Goal: Information Seeking & Learning: Learn about a topic

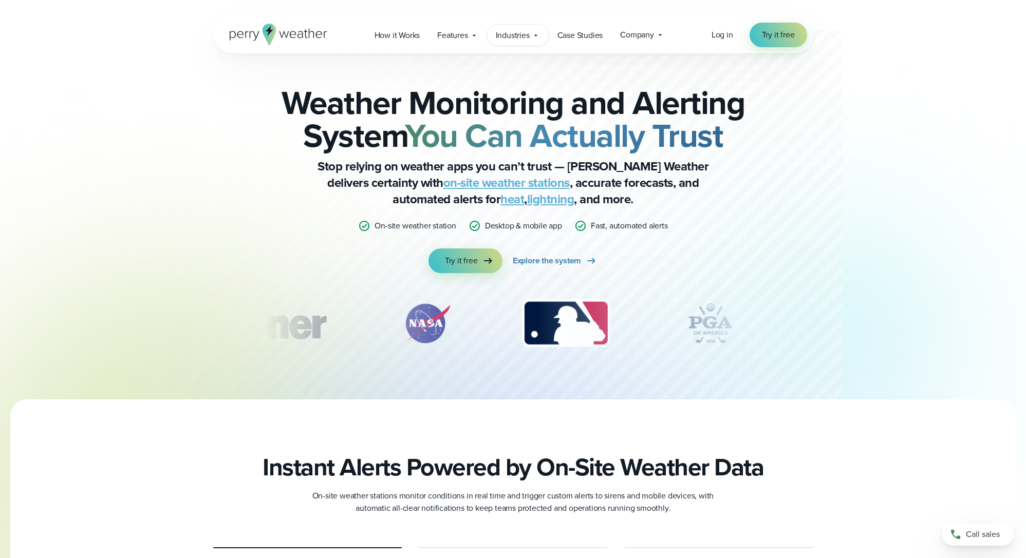
click at [517, 35] on span "Industries" at bounding box center [513, 35] width 34 height 12
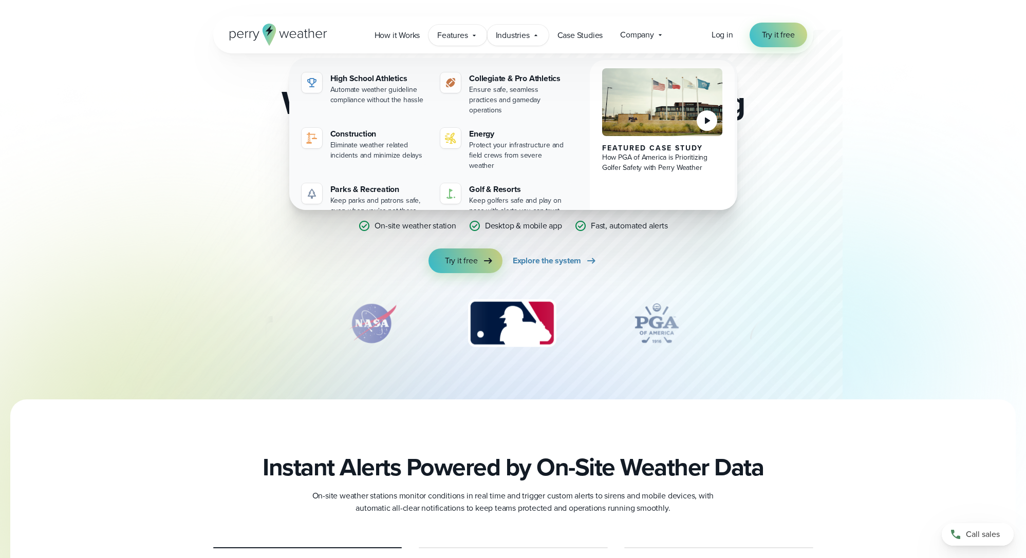
click at [451, 39] on span "Features" at bounding box center [452, 35] width 30 height 12
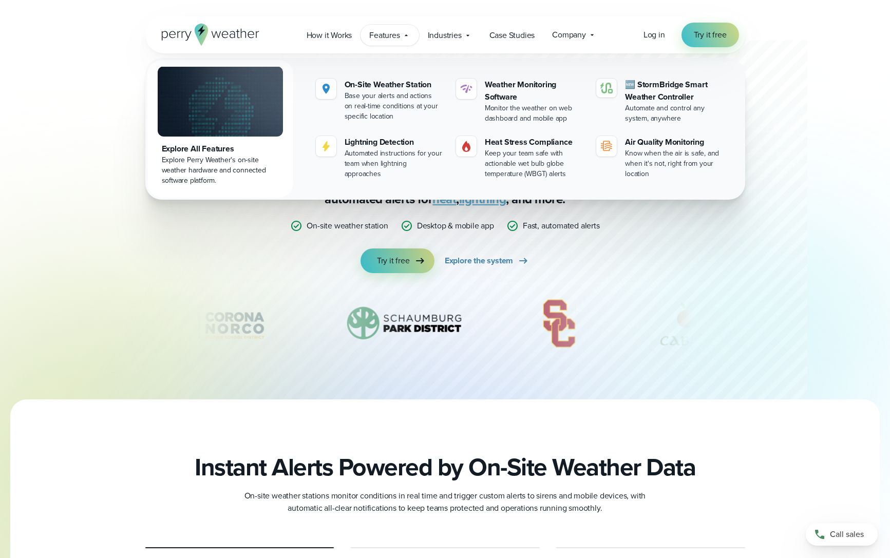
click at [123, 85] on div at bounding box center [445, 200] width 712 height 400
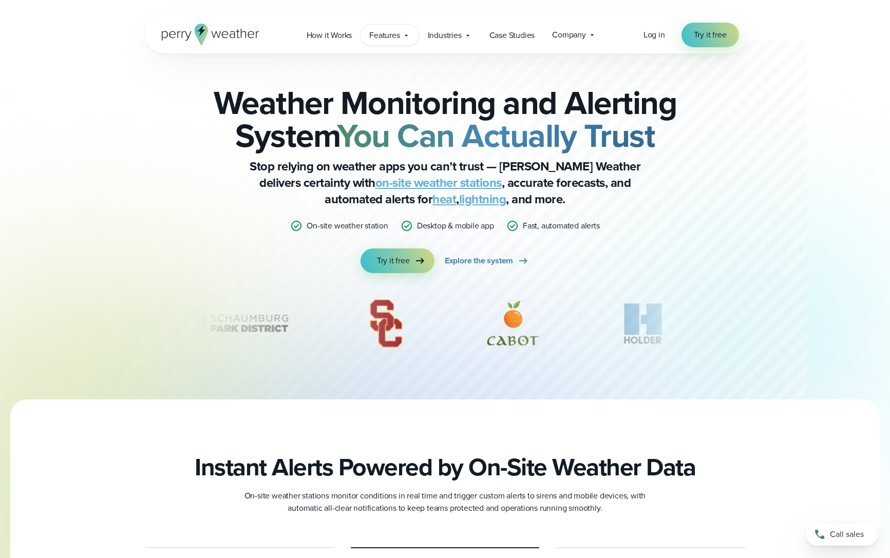
click at [392, 34] on span "Features" at bounding box center [384, 35] width 30 height 12
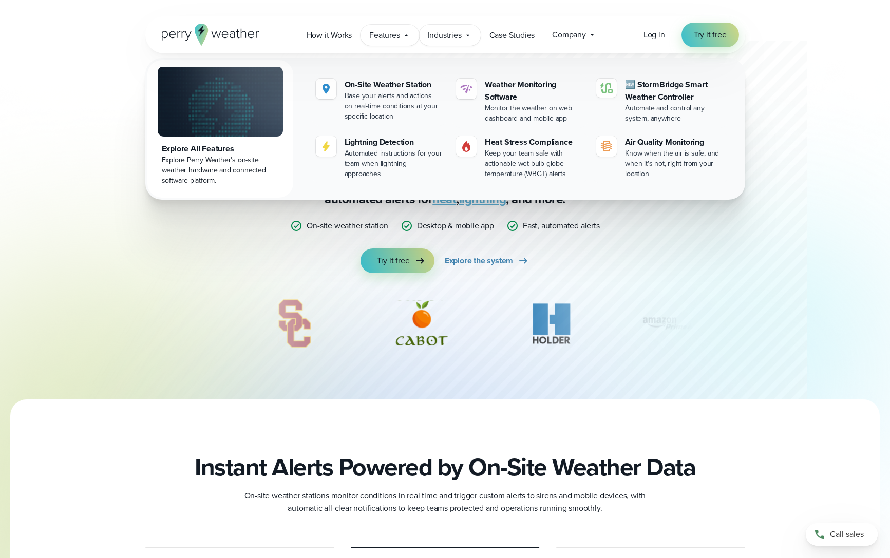
click at [462, 39] on span "Industries" at bounding box center [445, 35] width 34 height 12
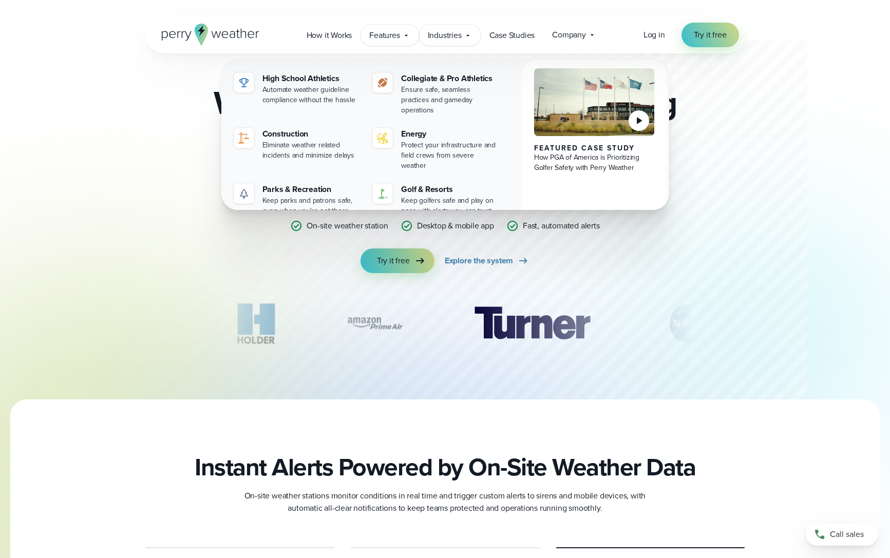
click at [388, 38] on span "Features" at bounding box center [384, 35] width 30 height 12
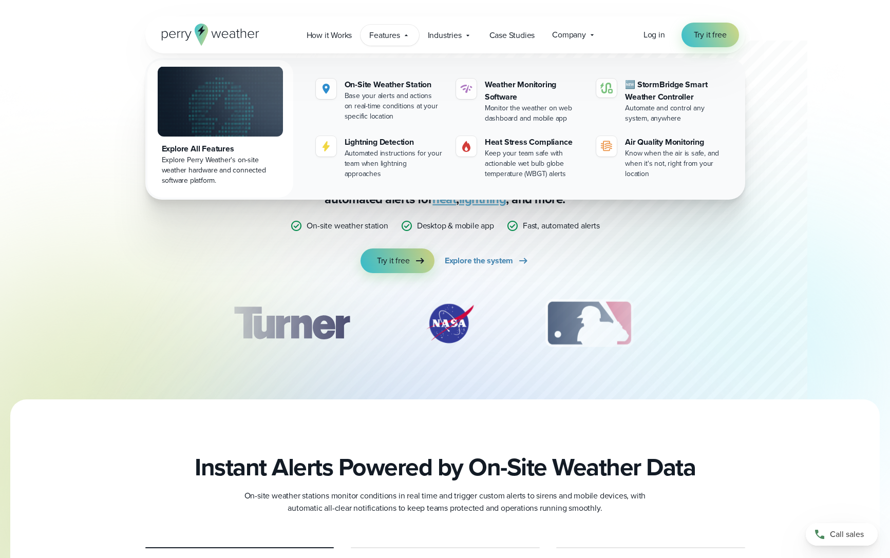
click at [392, 38] on span "Features" at bounding box center [384, 35] width 30 height 12
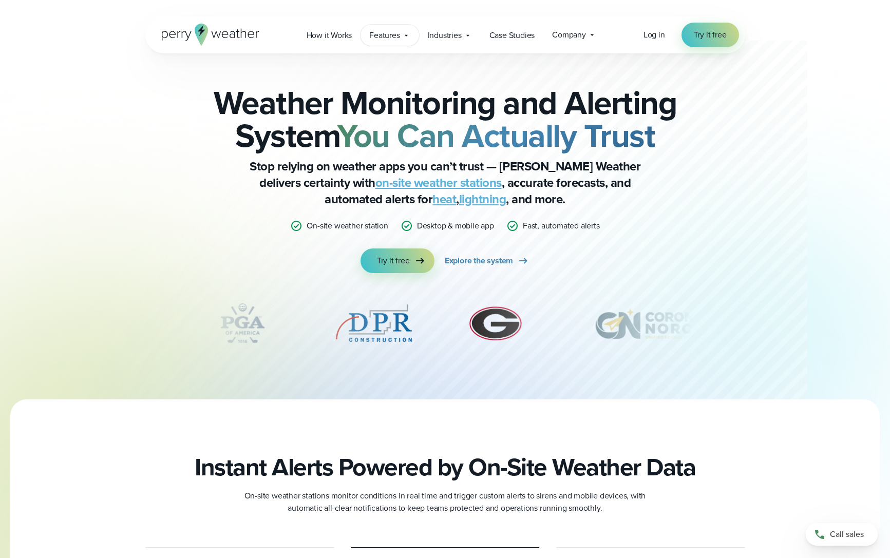
click at [406, 39] on icon at bounding box center [406, 35] width 8 height 8
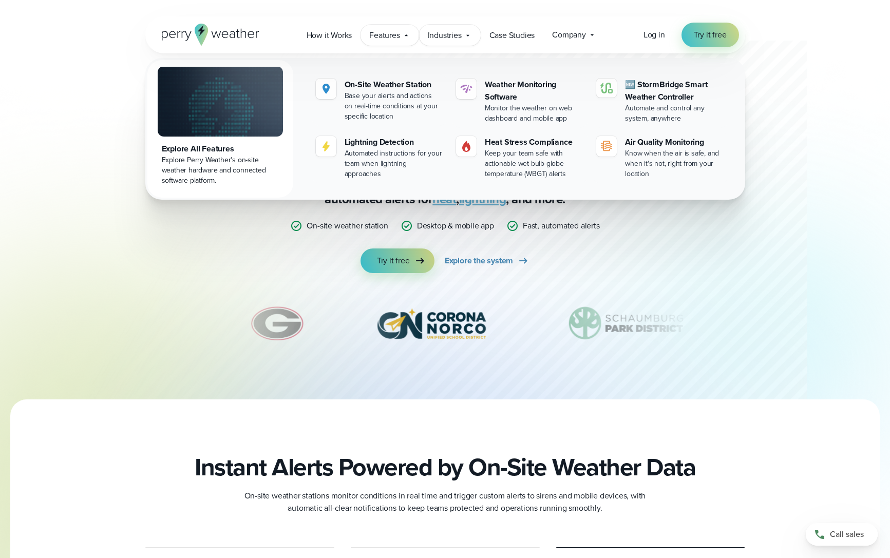
click at [442, 39] on span "Industries" at bounding box center [445, 35] width 34 height 12
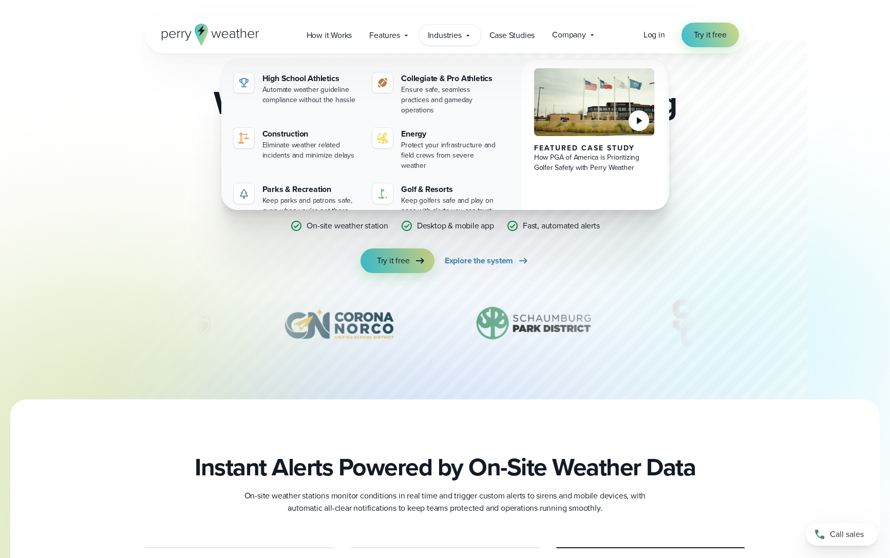
click at [442, 38] on span "Industries" at bounding box center [445, 35] width 34 height 12
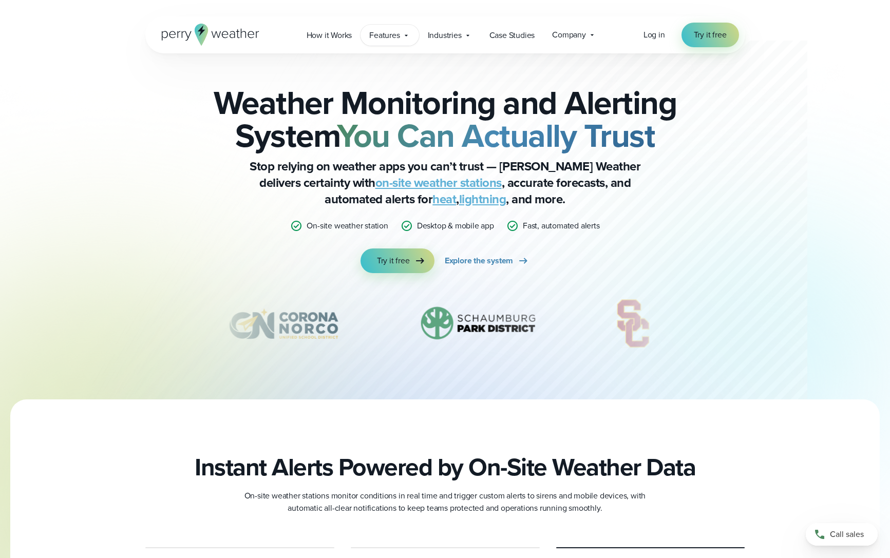
click at [401, 36] on div "Features Explore All Features Explore Perry Weather's on-site weather hardware …" at bounding box center [390, 35] width 58 height 21
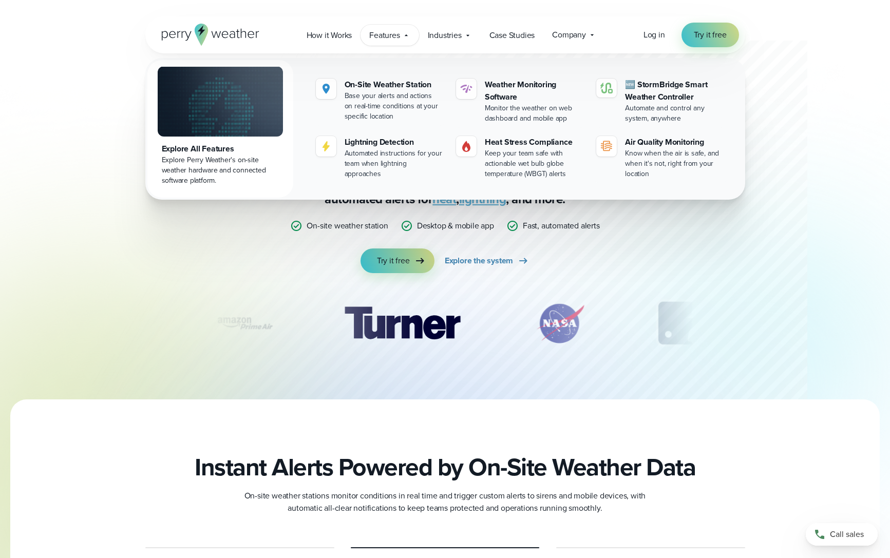
click at [383, 37] on span "Features" at bounding box center [384, 35] width 30 height 12
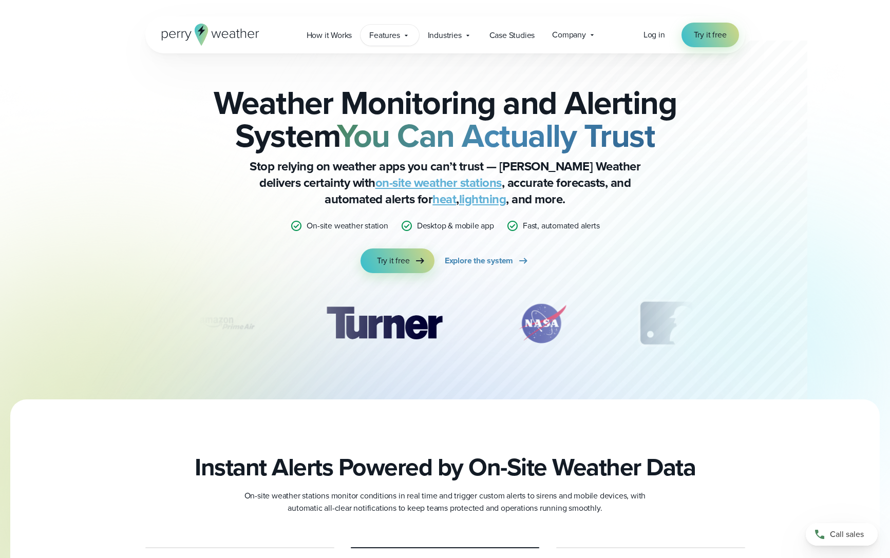
click at [383, 37] on span "Features" at bounding box center [384, 35] width 30 height 12
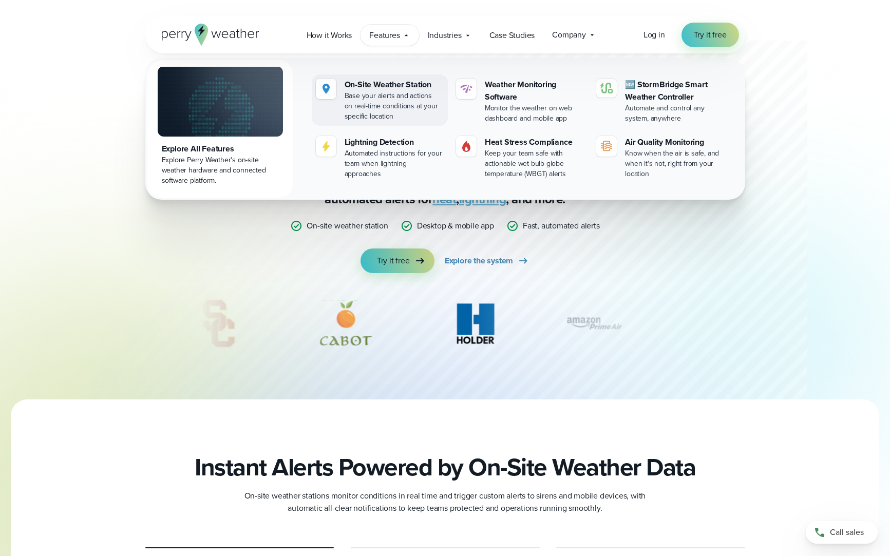
click at [391, 101] on div "Base your alerts and actions on real-time conditions at your specific location" at bounding box center [394, 106] width 99 height 31
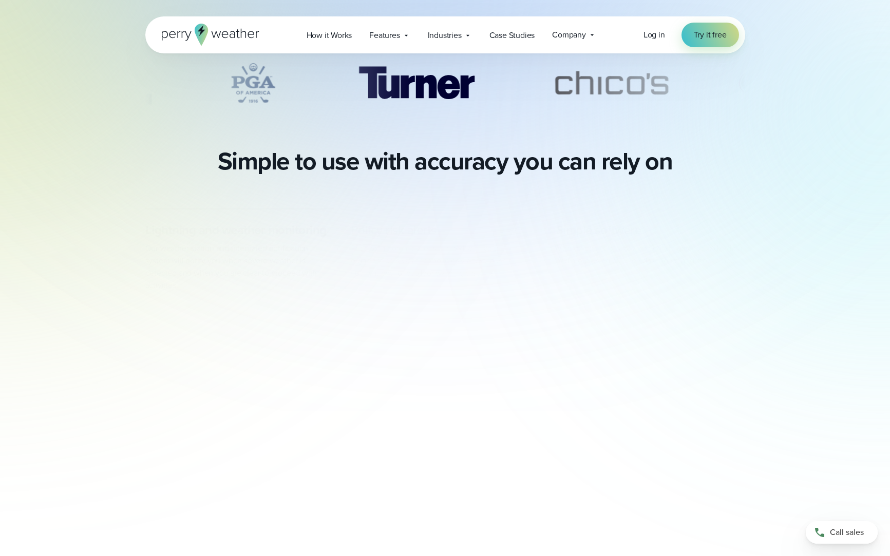
scroll to position [428, 0]
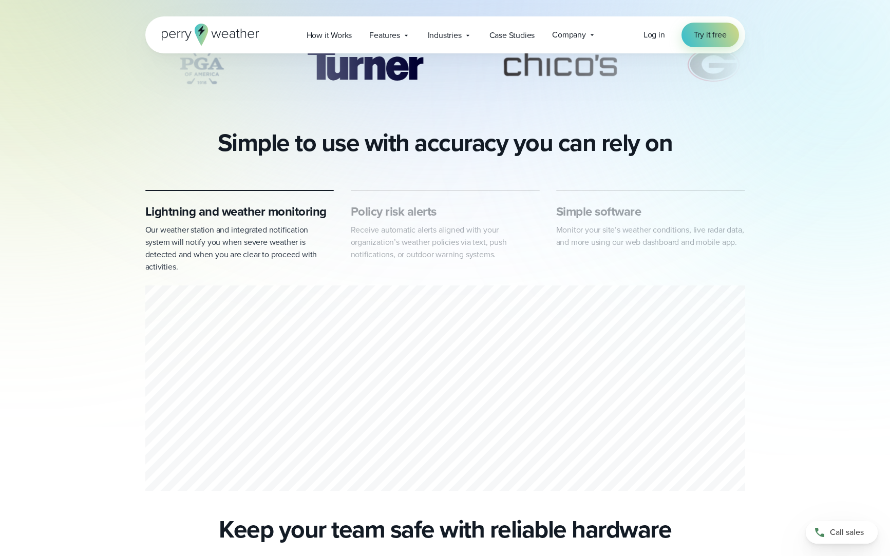
click at [439, 211] on h3 "Policy risk alerts" at bounding box center [445, 211] width 189 height 16
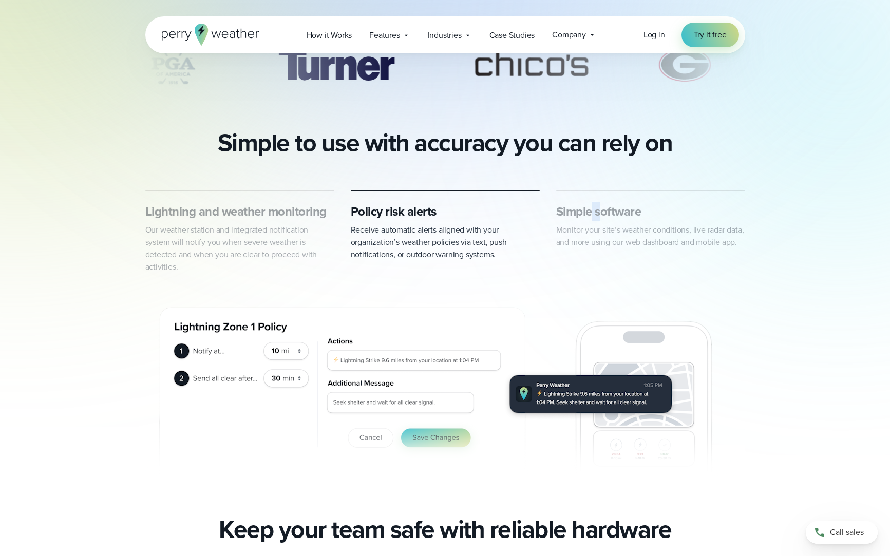
click at [598, 214] on h3 "Simple software" at bounding box center [650, 211] width 189 height 16
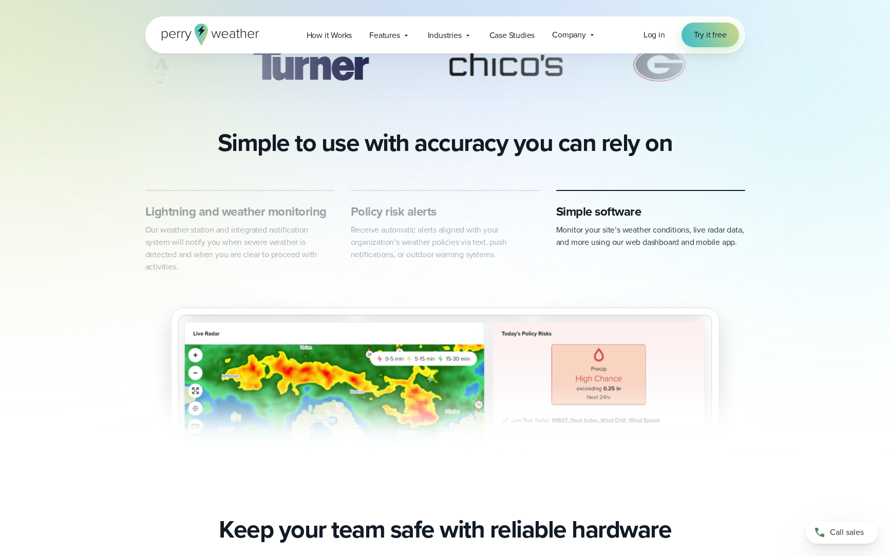
click at [253, 212] on h3 "Lightning and weather monitoring" at bounding box center [239, 211] width 189 height 16
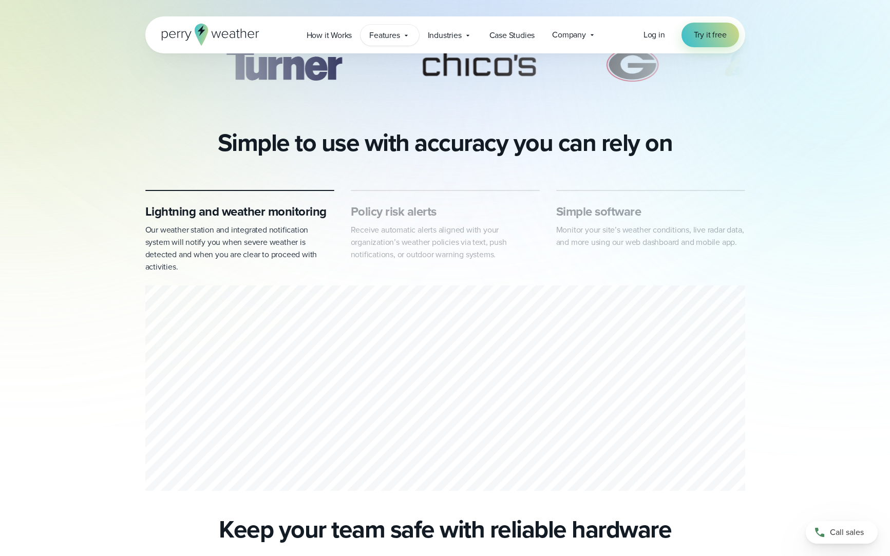
click at [384, 37] on span "Features" at bounding box center [384, 35] width 30 height 12
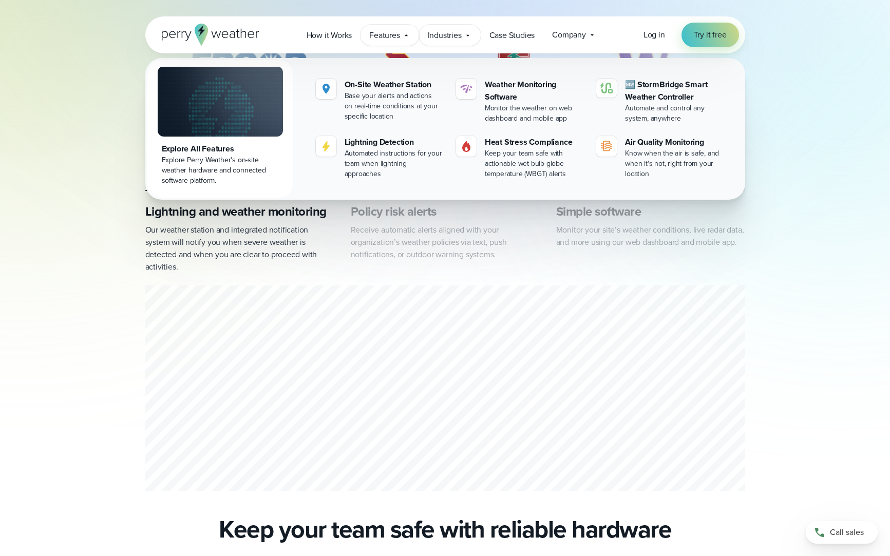
click at [451, 37] on span "Industries" at bounding box center [445, 35] width 34 height 12
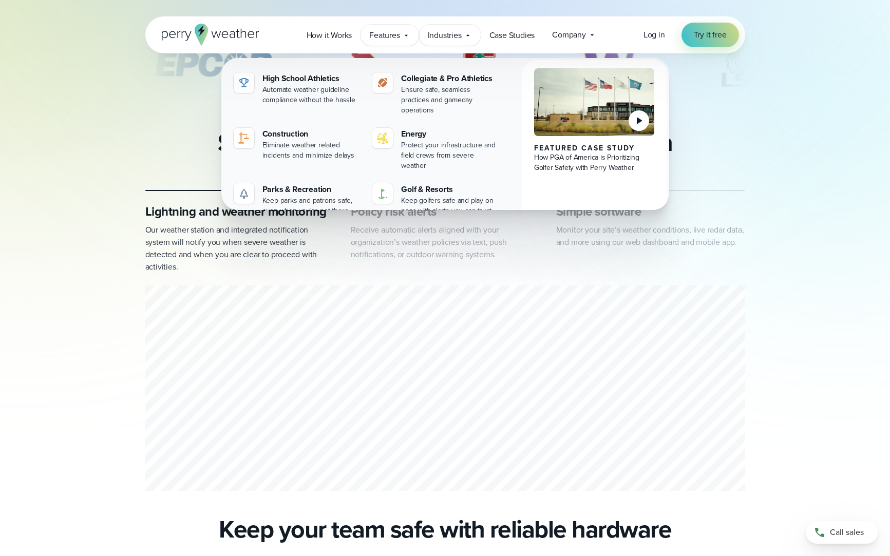
click at [393, 34] on span "Features" at bounding box center [384, 35] width 30 height 12
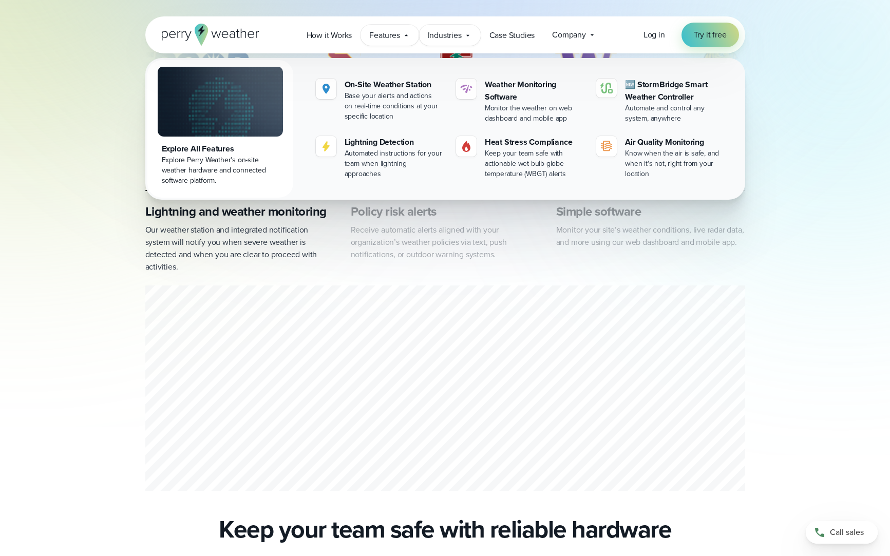
click at [442, 36] on span "Industries" at bounding box center [445, 35] width 34 height 12
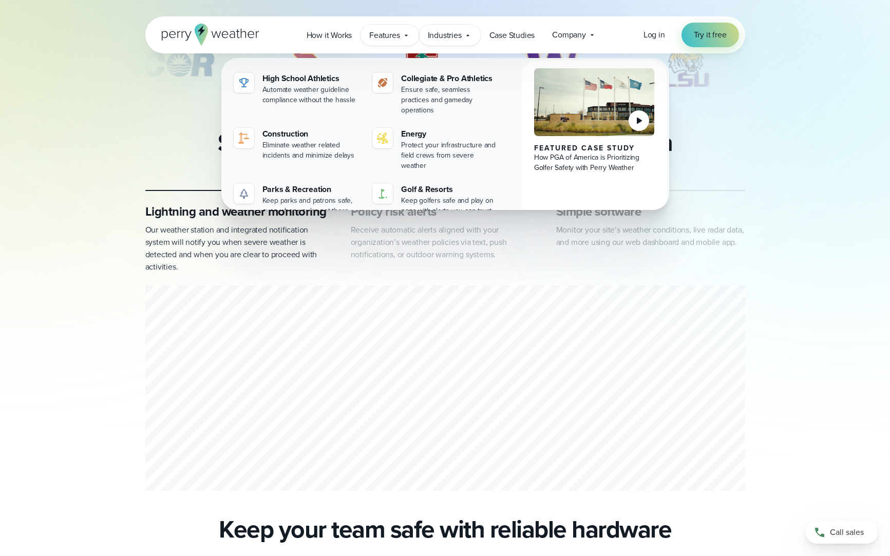
click at [383, 39] on span "Features" at bounding box center [384, 35] width 30 height 12
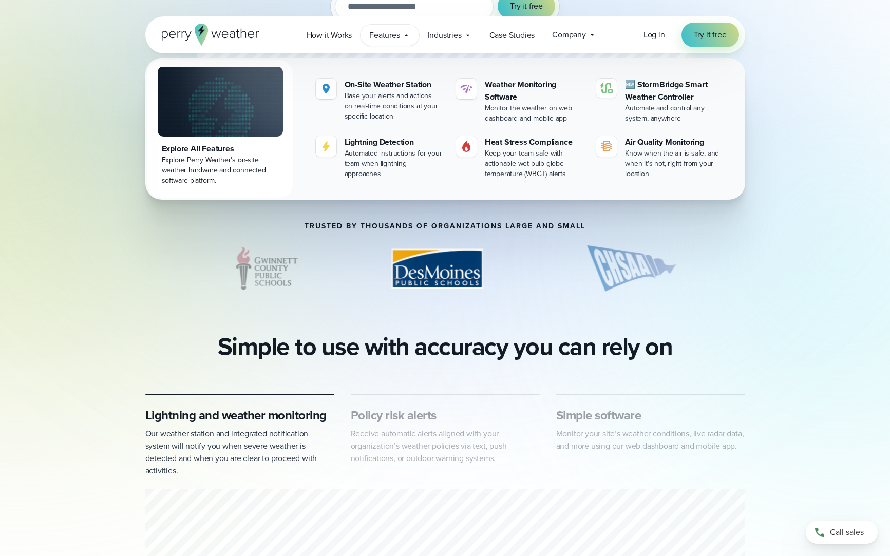
scroll to position [86, 0]
